Goal: Task Accomplishment & Management: Use online tool/utility

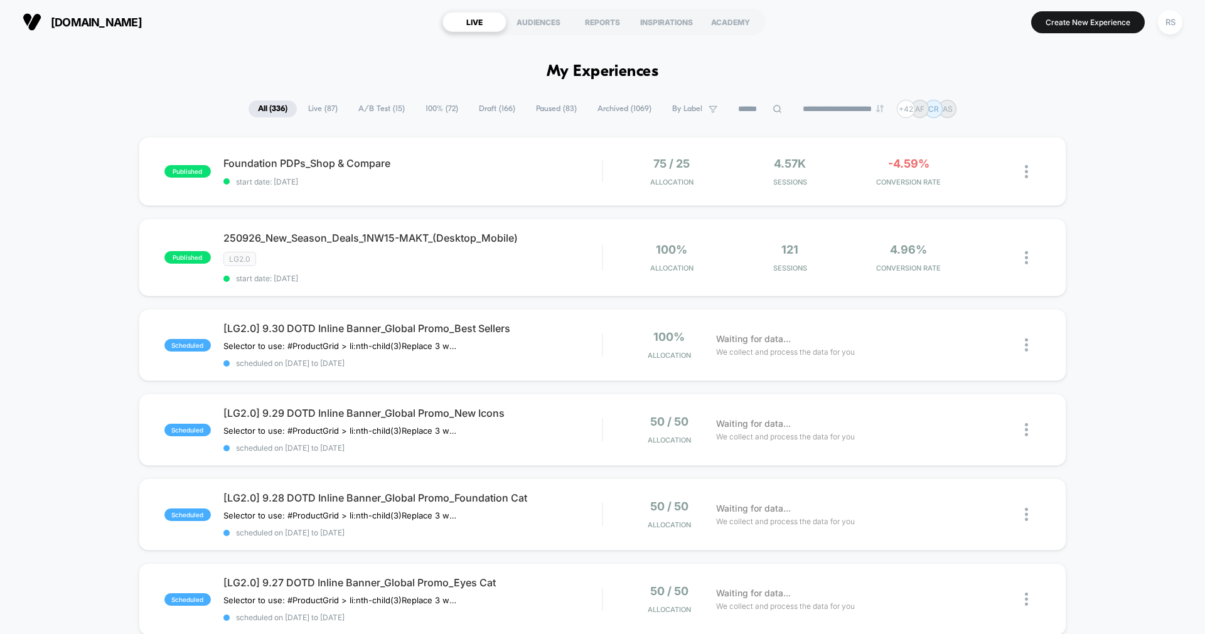
click at [369, 104] on span "A/B Test ( 15 )" at bounding box center [381, 108] width 65 height 17
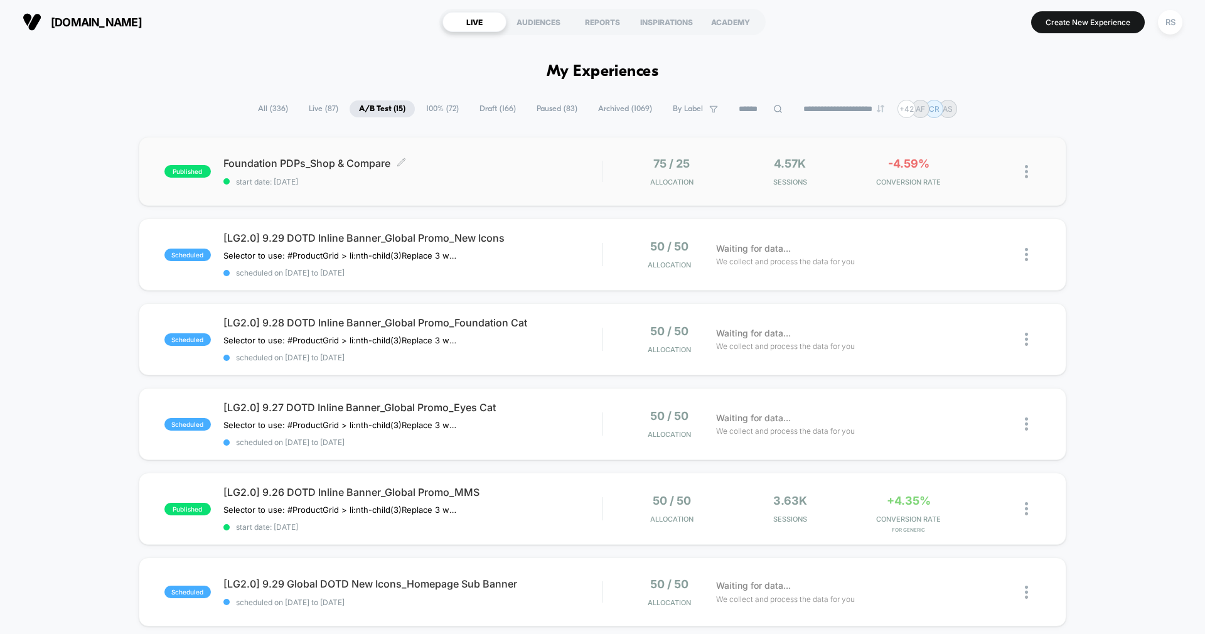
click at [474, 171] on div "Foundation PDPs_Shop & Compare Click to edit experience details Click to edit e…" at bounding box center [413, 172] width 379 height 30
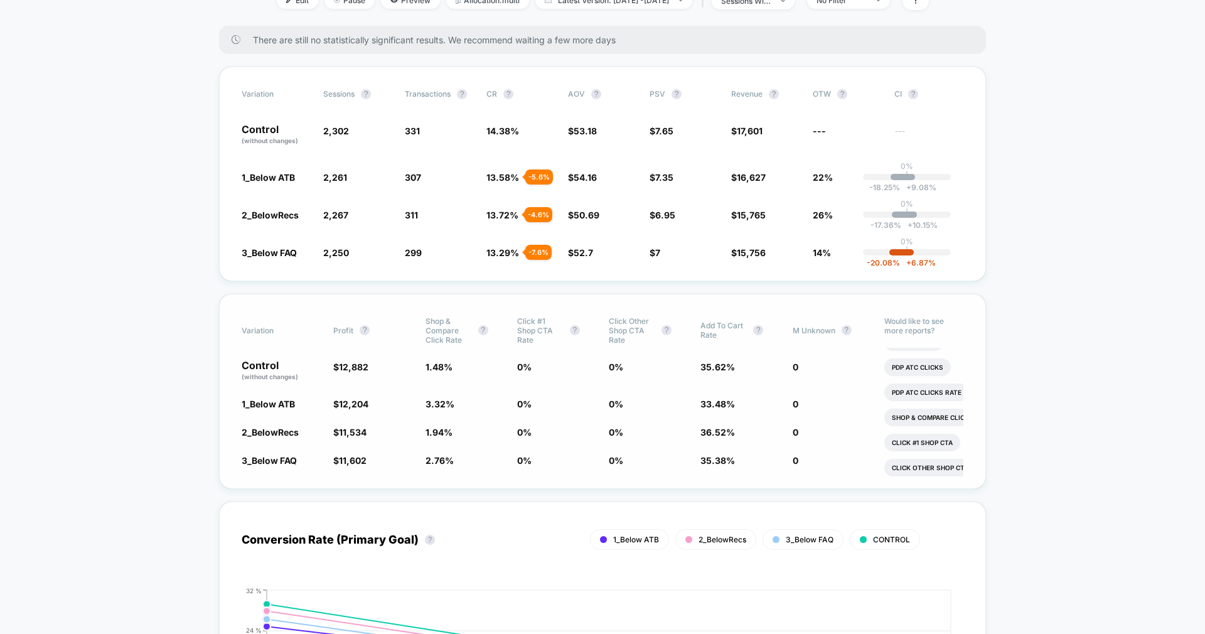
scroll to position [199, 0]
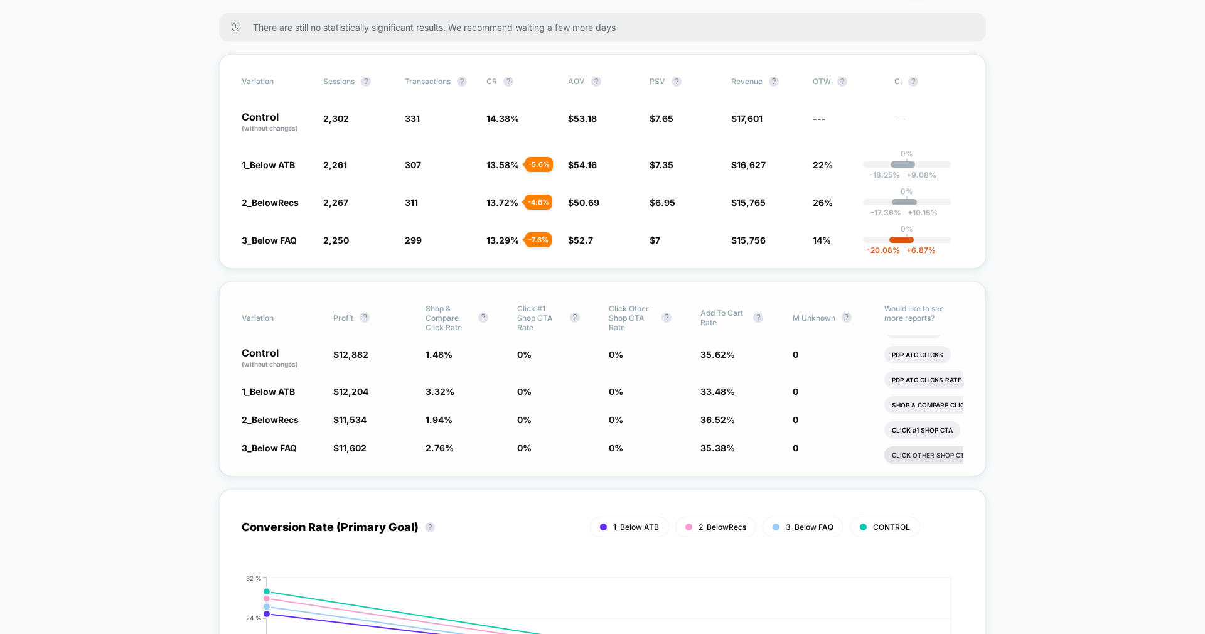
click at [944, 458] on li "Click Other Shop CTA" at bounding box center [931, 455] width 92 height 18
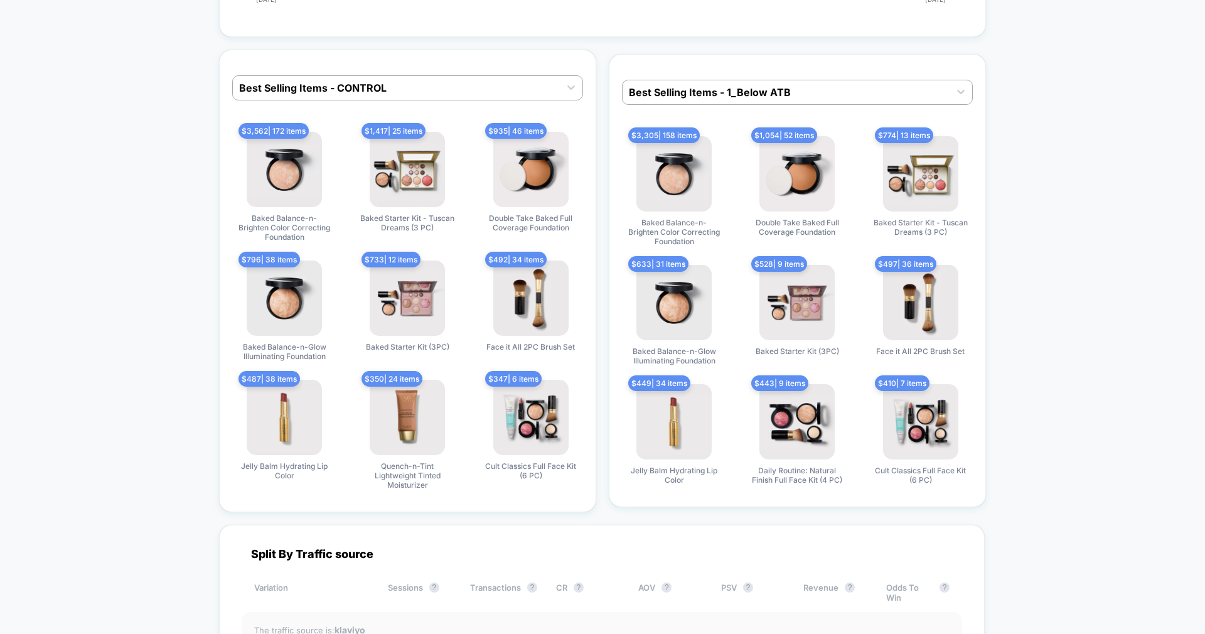
scroll to position [4965, 0]
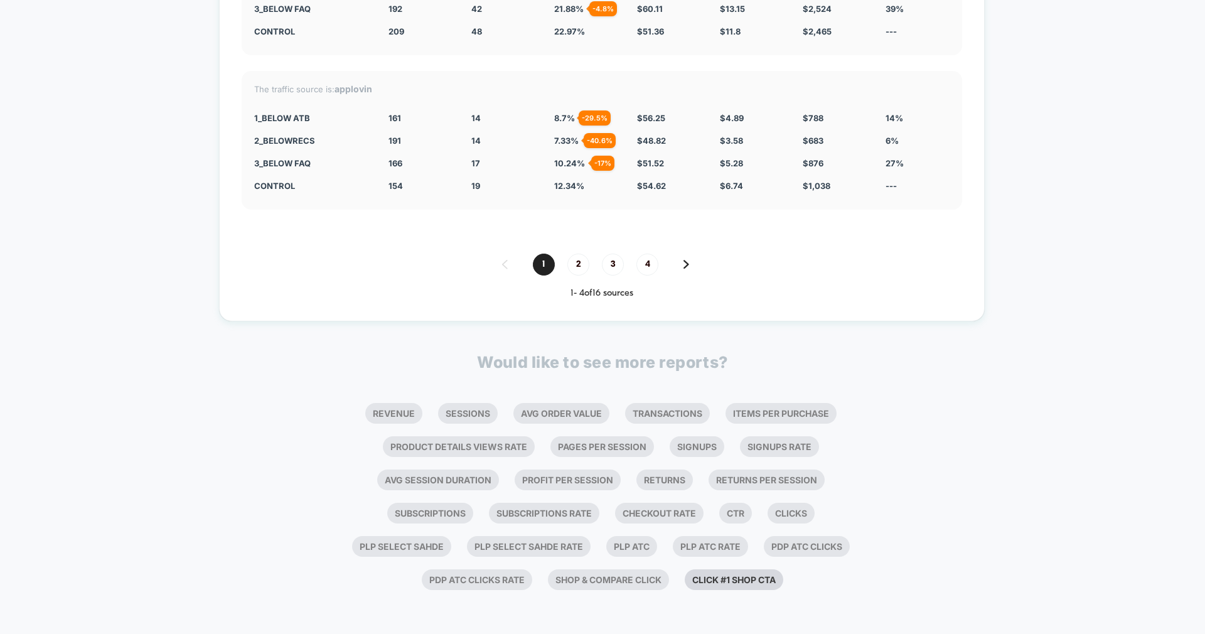
click at [733, 574] on li "Click #1 Shop CTA" at bounding box center [734, 579] width 99 height 21
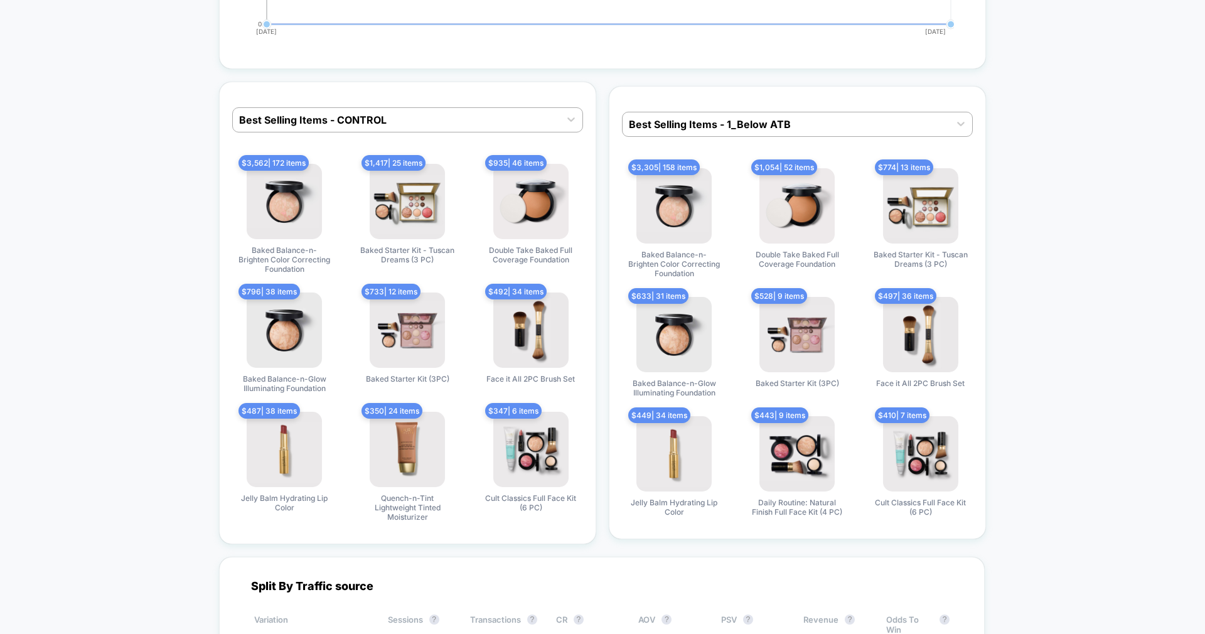
scroll to position [5283, 0]
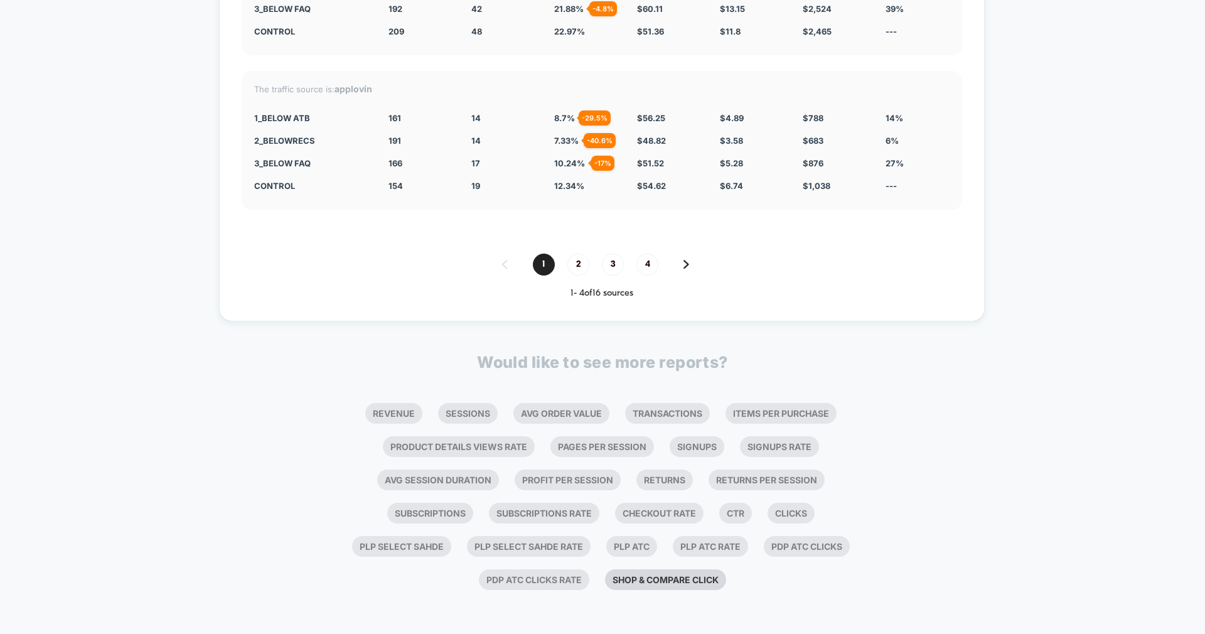
click at [682, 581] on li "Shop & Compare Click" at bounding box center [665, 579] width 121 height 21
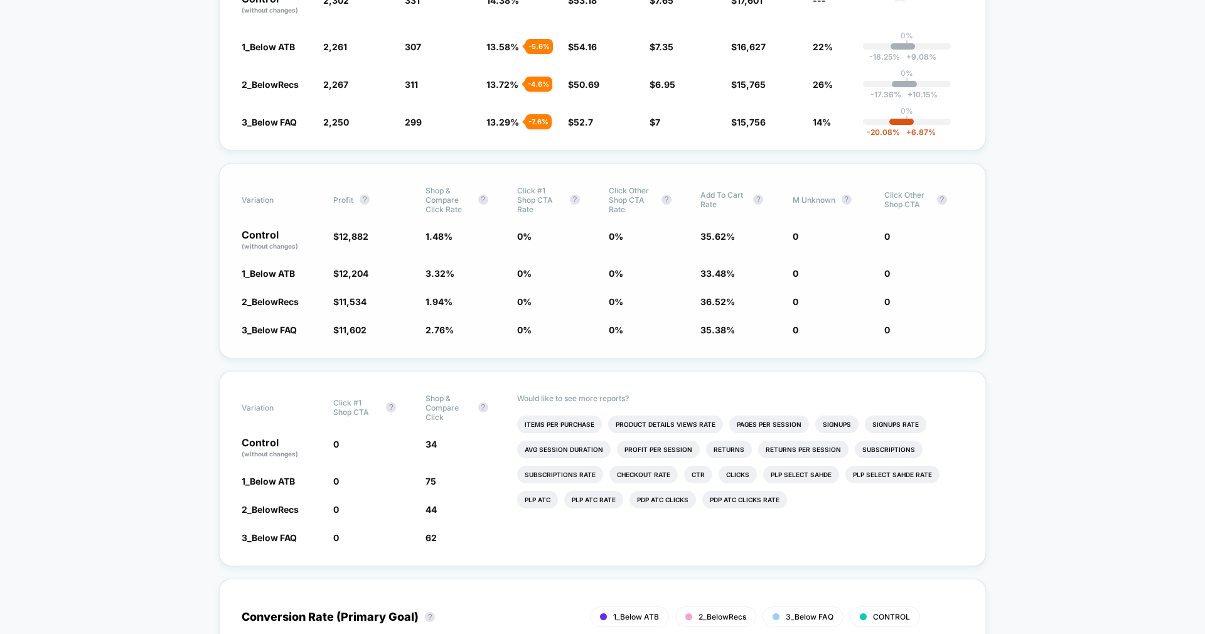
scroll to position [229, 0]
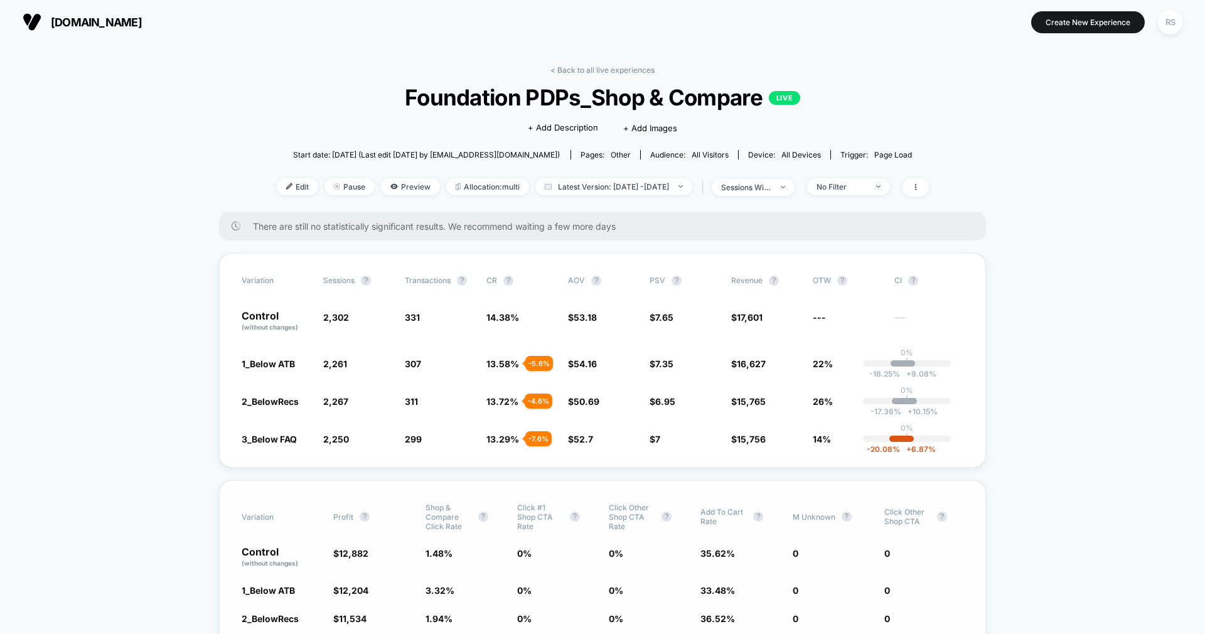
click at [585, 68] on link "< Back to all live experiences" at bounding box center [603, 69] width 104 height 9
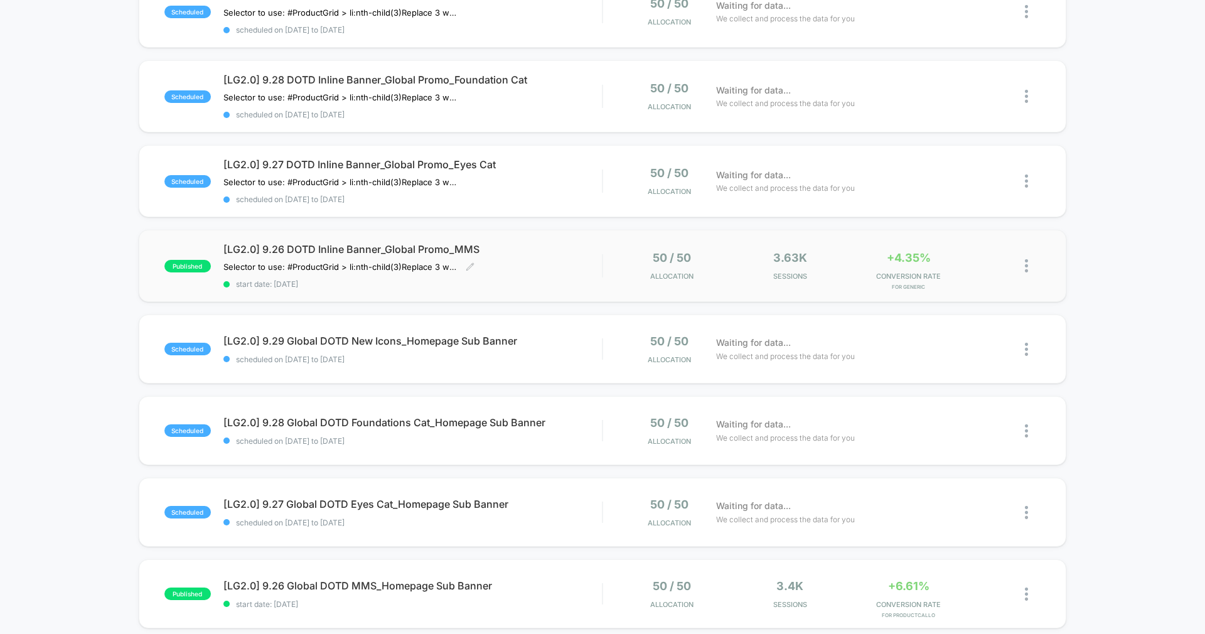
scroll to position [588, 0]
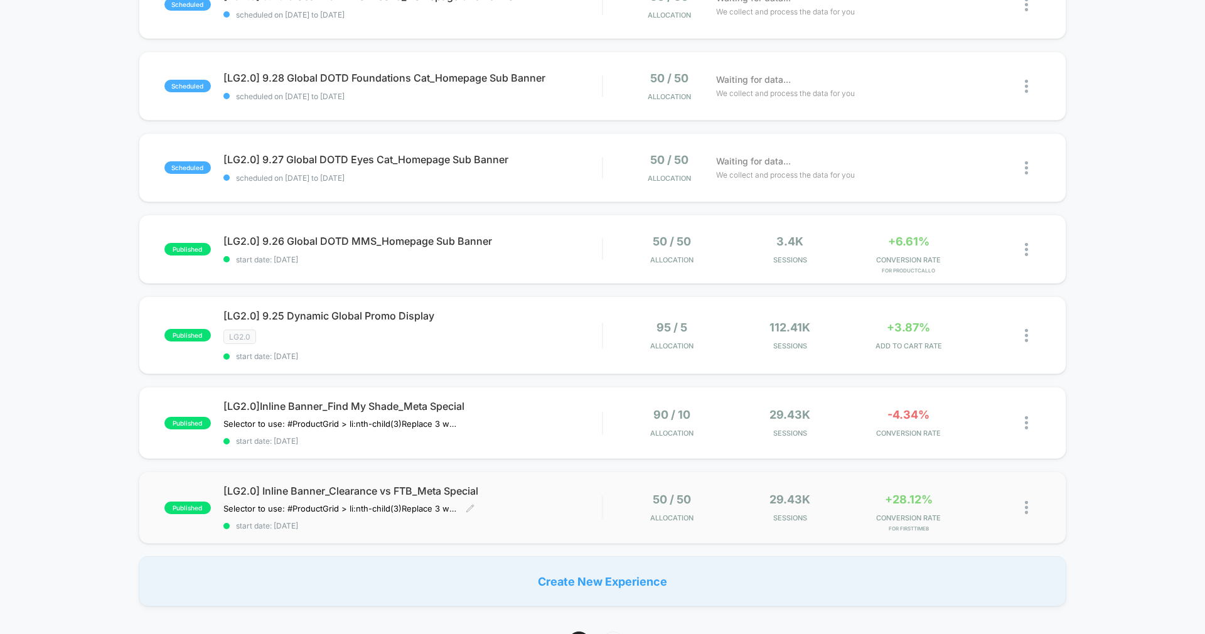
click at [517, 510] on div "[LG2.0] Inline Banner_Clearance vs FTB_Meta Special Selector to use: #ProductGr…" at bounding box center [413, 508] width 379 height 46
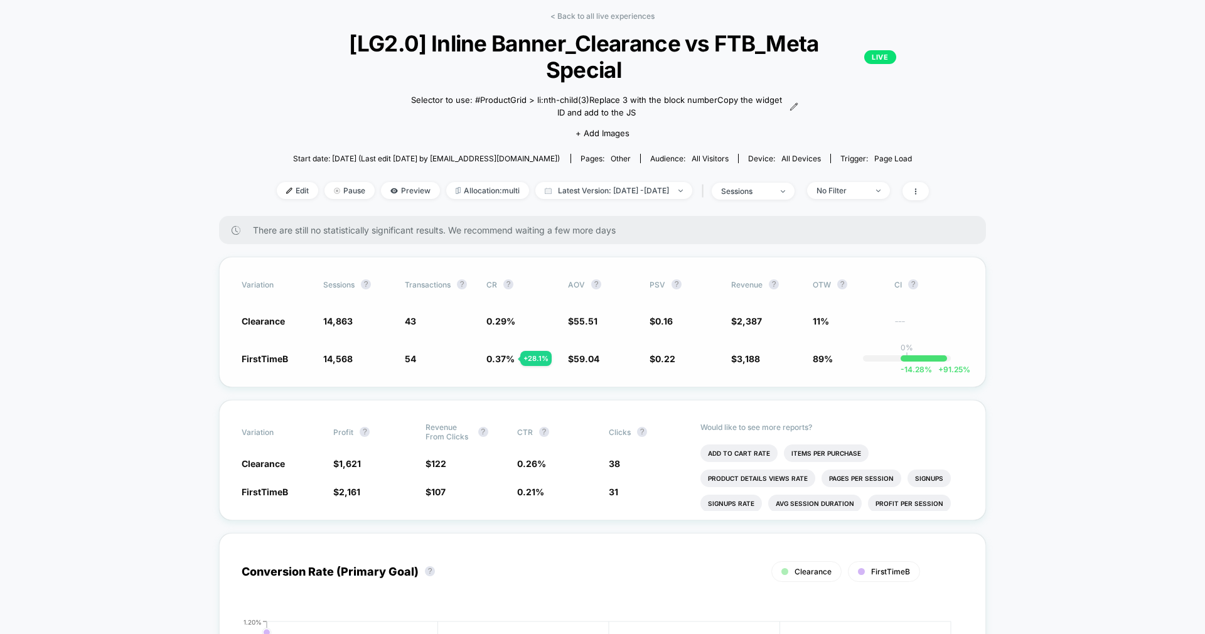
scroll to position [57, 0]
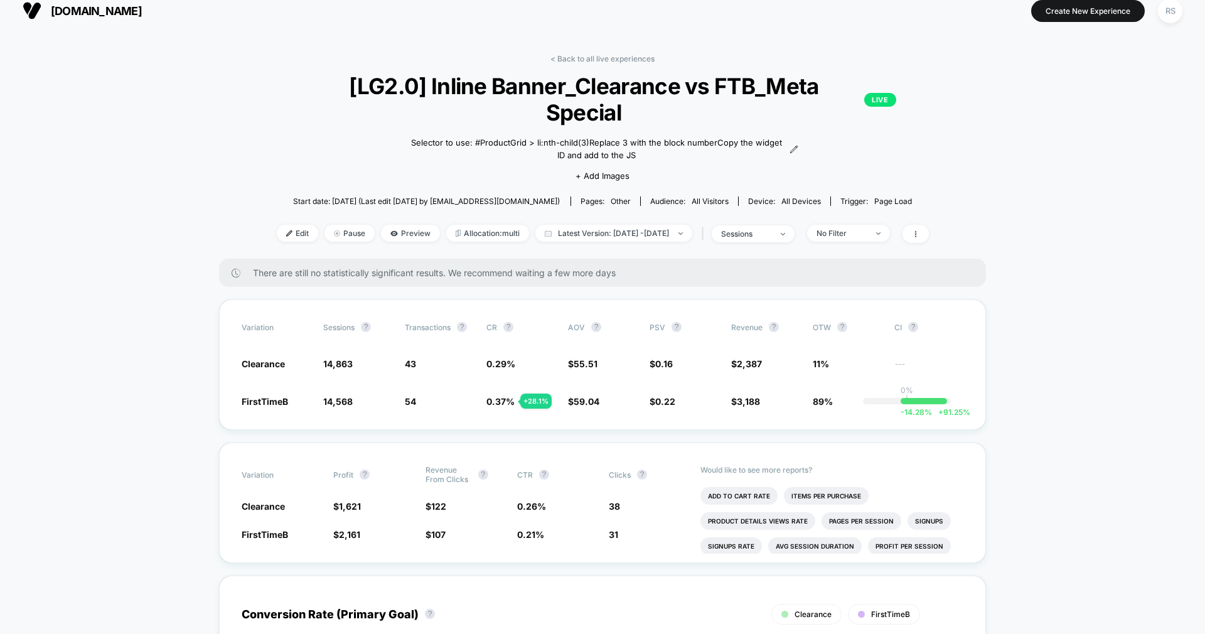
scroll to position [8, 0]
